Goal: Navigation & Orientation: Understand site structure

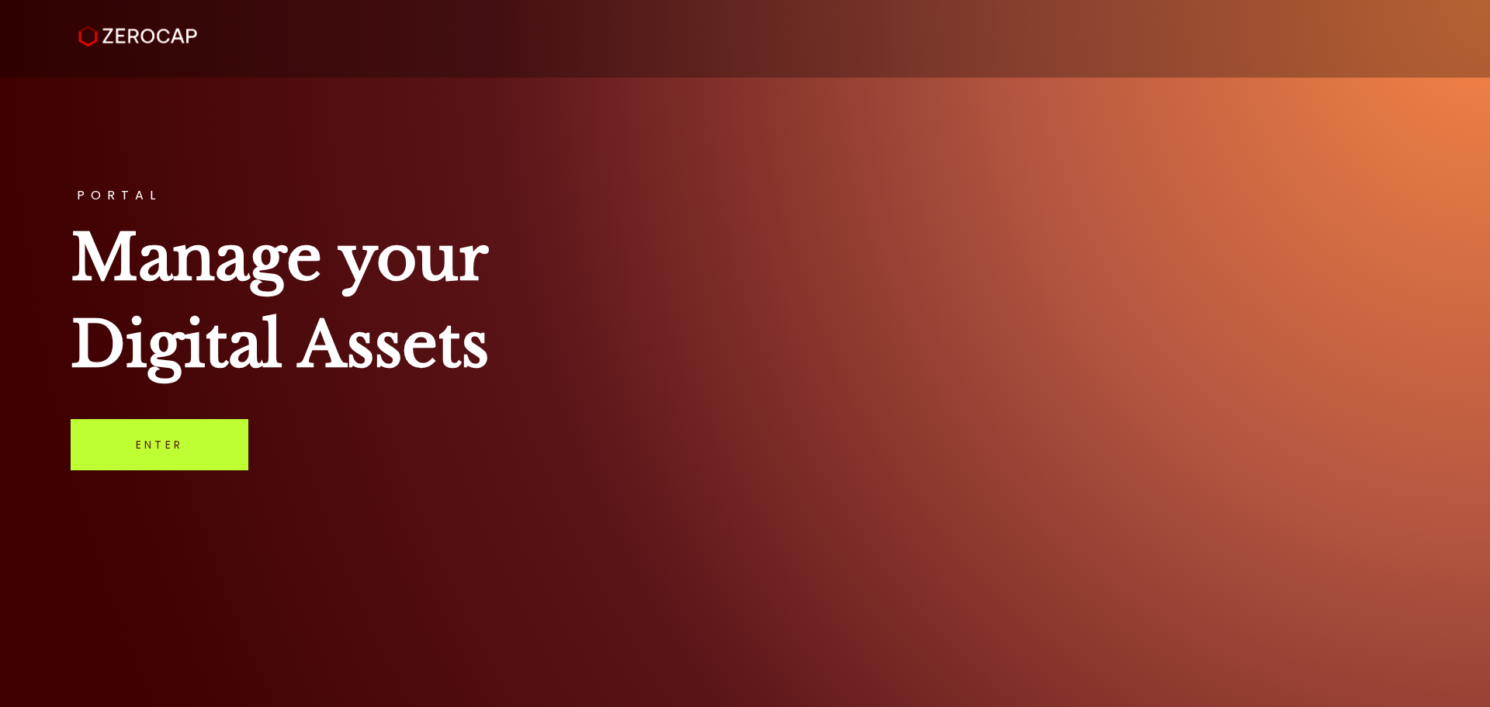
click at [185, 452] on link "Enter" at bounding box center [160, 444] width 178 height 51
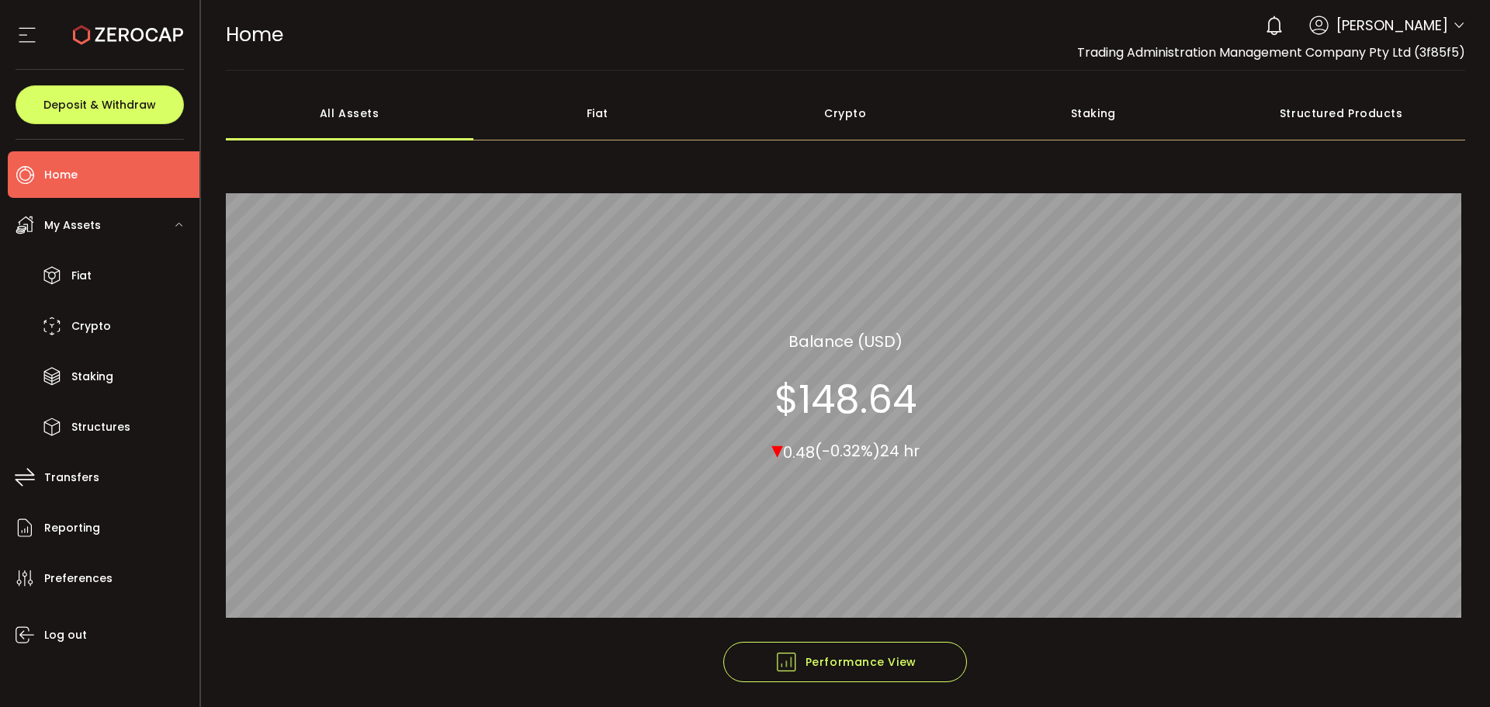
click at [1453, 21] on icon at bounding box center [1459, 25] width 12 height 12
click at [22, 29] on icon at bounding box center [27, 34] width 23 height 23
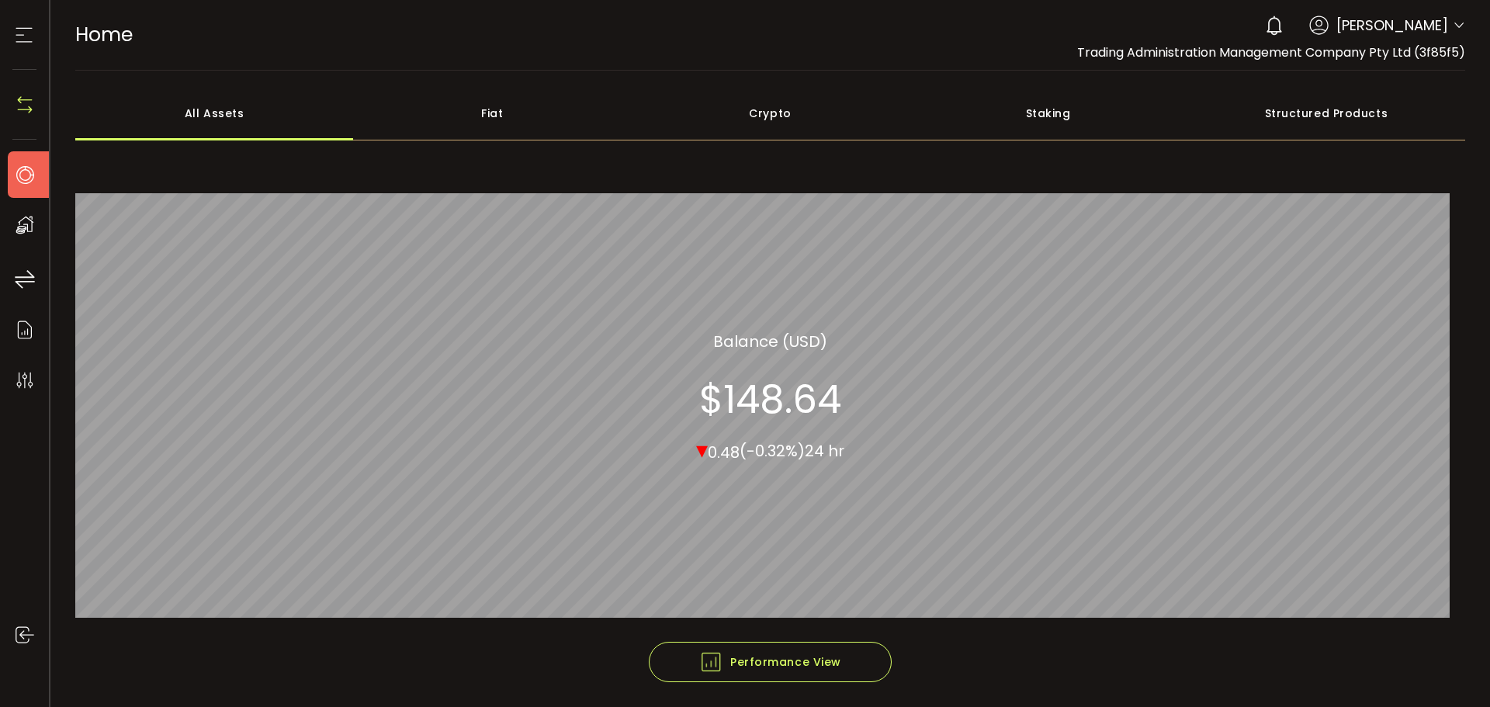
click at [22, 32] on icon at bounding box center [23, 34] width 23 height 23
